Goal: Information Seeking & Learning: Learn about a topic

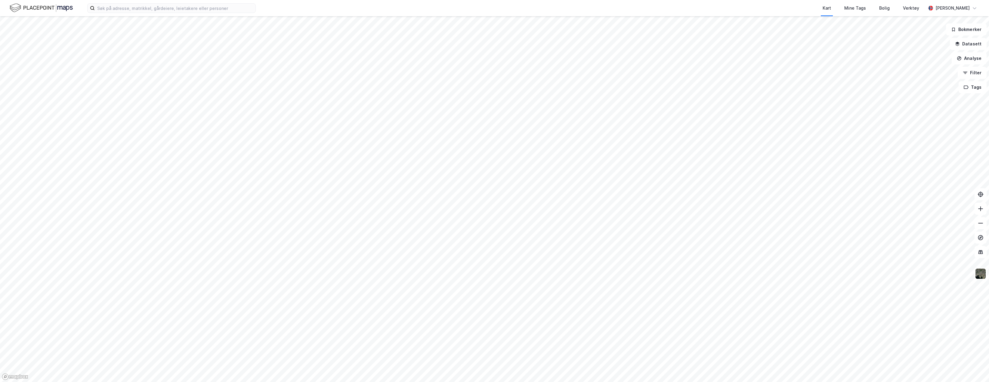
click at [416, 11] on div "Kart Mine Tags Bolig Verktøy" at bounding box center [605, 8] width 641 height 16
click at [163, 14] on div "Kart Mine Tags Bolig Verktøy [PERSON_NAME]" at bounding box center [494, 8] width 989 height 16
click at [165, 9] on input at bounding box center [175, 8] width 161 height 9
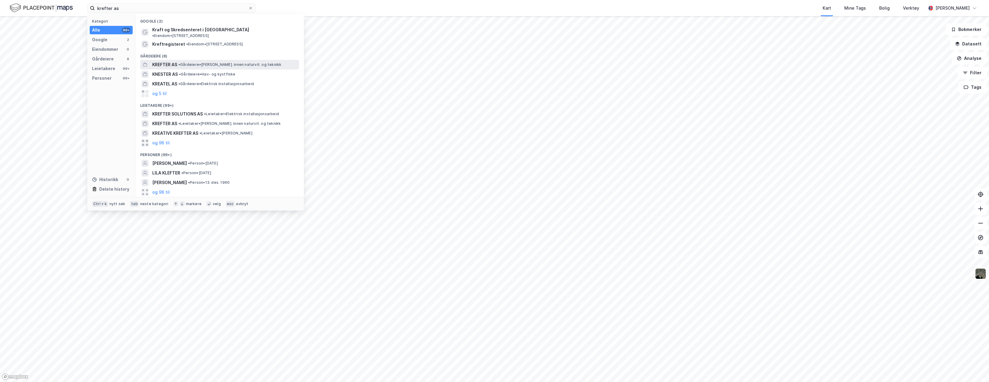
click at [166, 62] on span "KREFTER AS" at bounding box center [164, 64] width 25 height 7
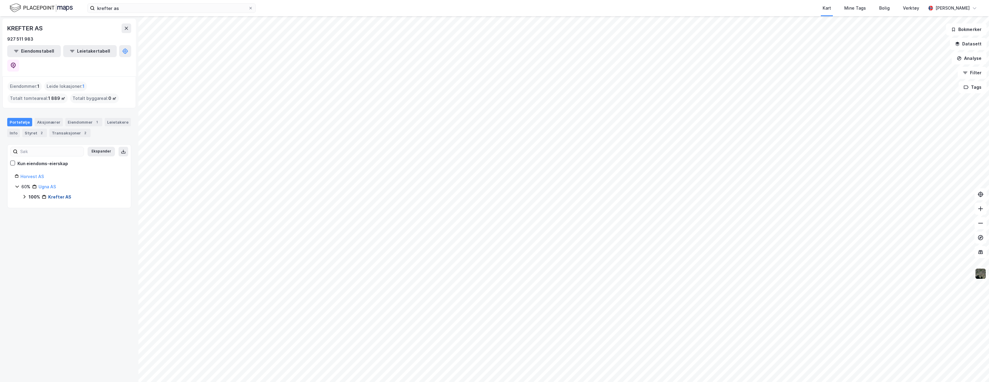
click at [63, 194] on link "Krefter AS" at bounding box center [59, 196] width 23 height 5
click at [63, 205] on link "Vågå, 1/51" at bounding box center [65, 207] width 20 height 5
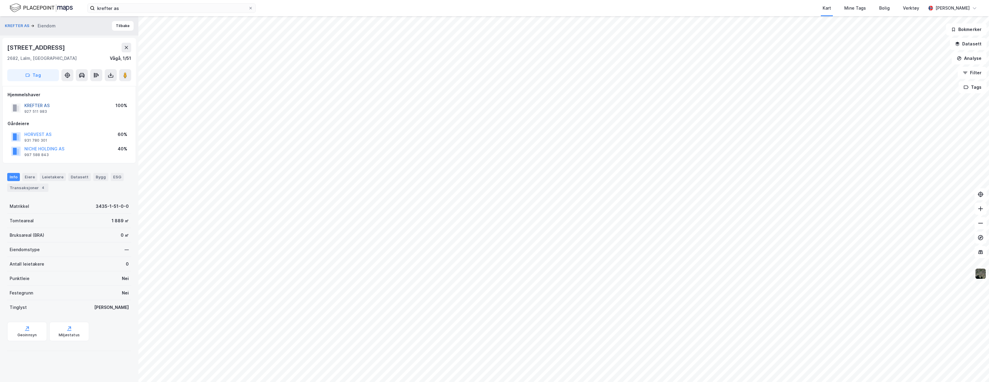
click at [0, 0] on button "KREFTER AS" at bounding box center [0, 0] width 0 height 0
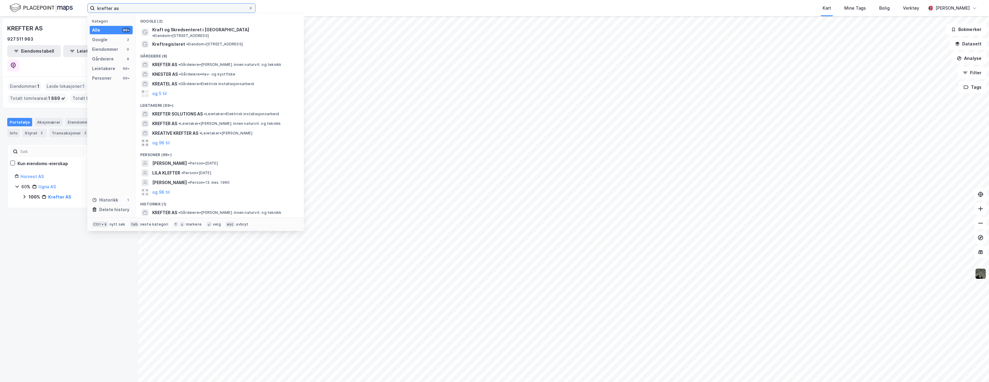
click at [139, 10] on input "krefter as" at bounding box center [171, 8] width 153 height 9
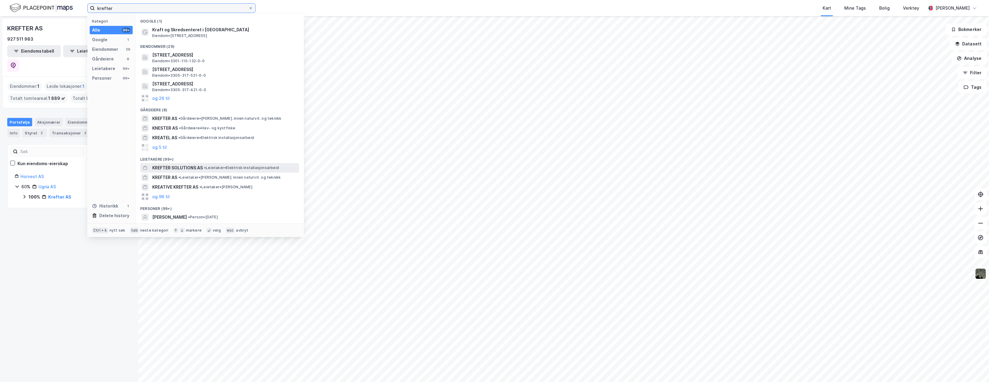
type input "krefter"
click at [171, 169] on span "KREFTER SOLUTIONS AS" at bounding box center [177, 167] width 51 height 7
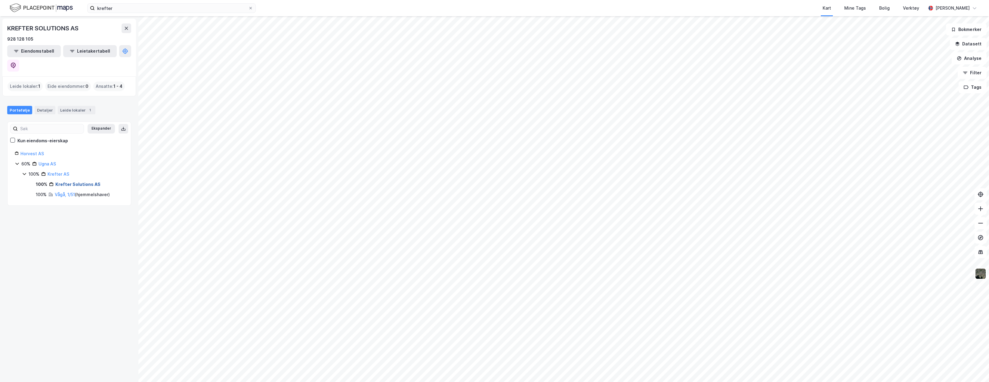
click at [64, 182] on link "Krefter Solutions AS" at bounding box center [77, 184] width 45 height 5
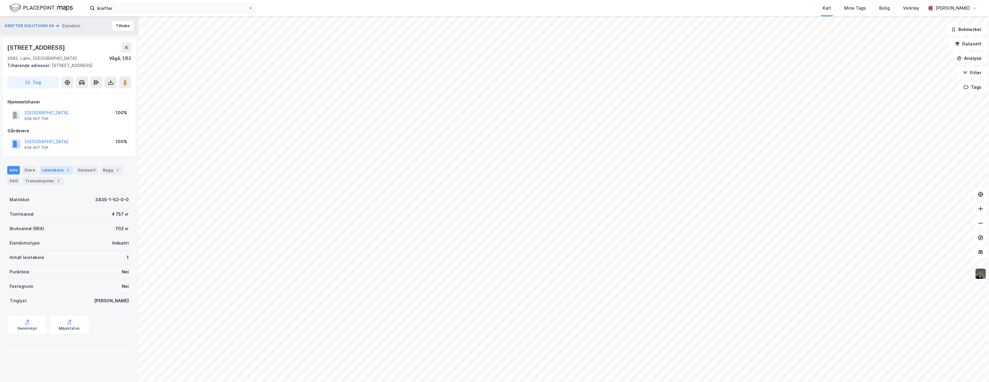
click at [54, 170] on div "Leietakere 1" at bounding box center [56, 170] width 33 height 8
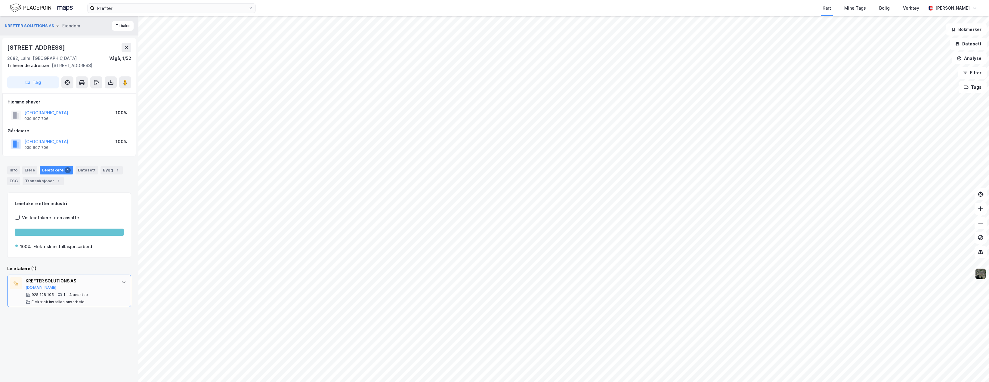
click at [56, 279] on div "KREFTER SOLUTIONS AS" at bounding box center [71, 280] width 90 height 7
click at [157, 13] on div "krefter Kart Mine Tags Bolig Verktøy [PERSON_NAME]" at bounding box center [494, 8] width 989 height 16
click at [116, 7] on input "krefter" at bounding box center [171, 8] width 153 height 9
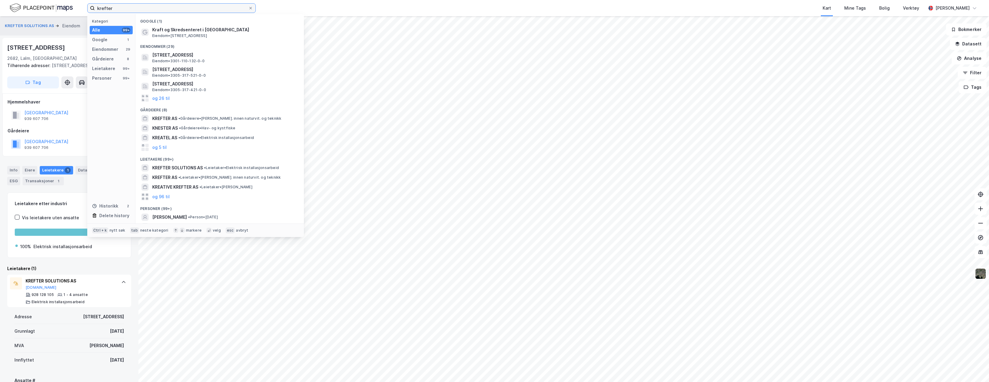
drag, startPoint x: 116, startPoint y: 7, endPoint x: -2, endPoint y: -8, distance: 119.1
click at [0, 0] on html "krefter Kategori Alle 99+ Google 1 Eiendommer 29 Gårdeiere 8 Leietakere 99+ Per…" at bounding box center [494, 191] width 989 height 382
click at [167, 117] on span "KREFTER AS" at bounding box center [164, 118] width 25 height 7
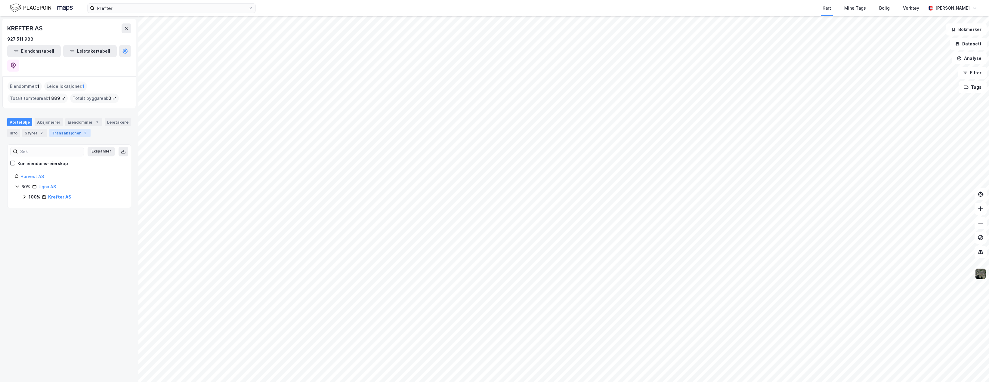
click at [59, 129] on div "Transaksjoner 2" at bounding box center [69, 133] width 41 height 8
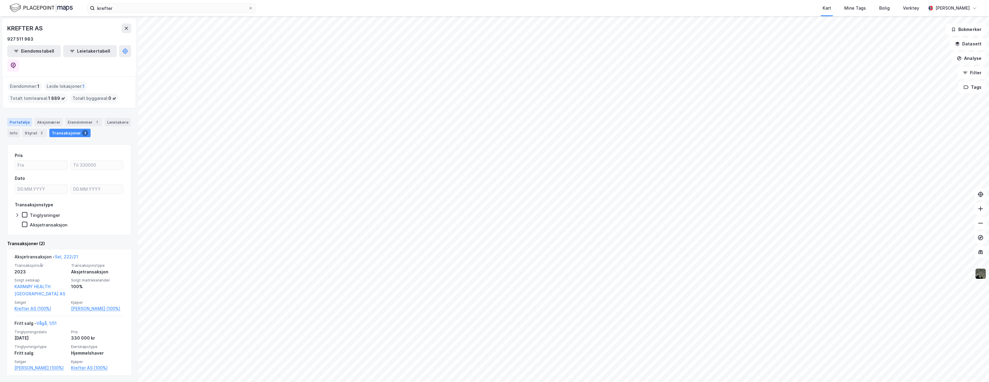
click at [11, 118] on div "Portefølje" at bounding box center [19, 122] width 25 height 8
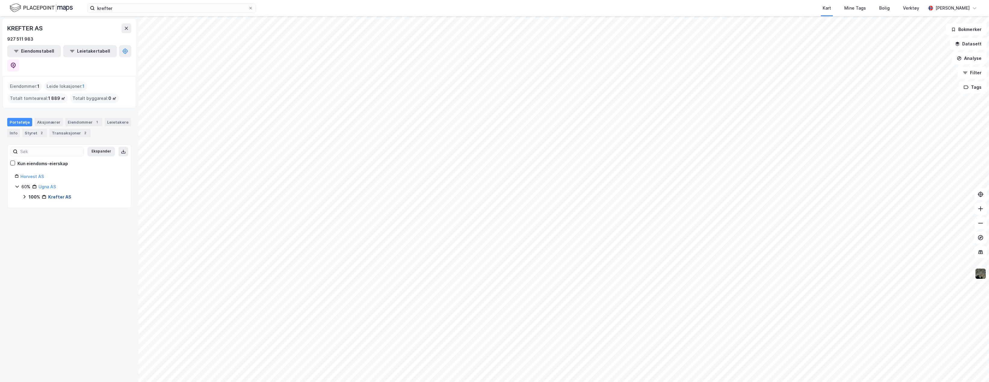
click at [52, 194] on link "Krefter AS" at bounding box center [59, 196] width 23 height 5
click at [71, 205] on link "Vågå, 1/51" at bounding box center [65, 207] width 20 height 5
